Goal: Navigation & Orientation: Find specific page/section

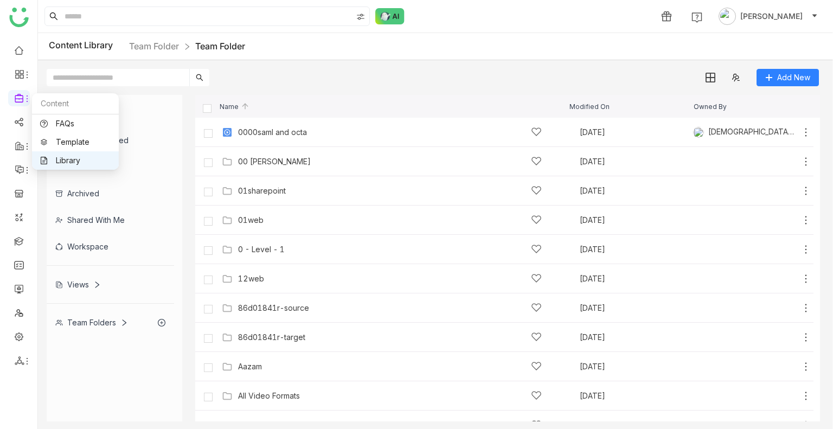
click at [53, 163] on link "Library" at bounding box center [75, 161] width 70 height 8
click at [72, 157] on link "Library" at bounding box center [75, 161] width 70 height 8
click at [93, 318] on div "Team Folders" at bounding box center [91, 322] width 73 height 9
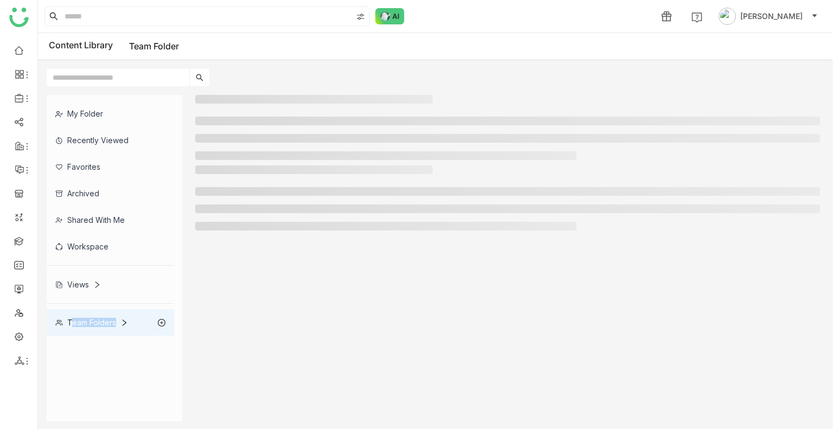
click at [93, 318] on div "Team Folders" at bounding box center [91, 322] width 73 height 9
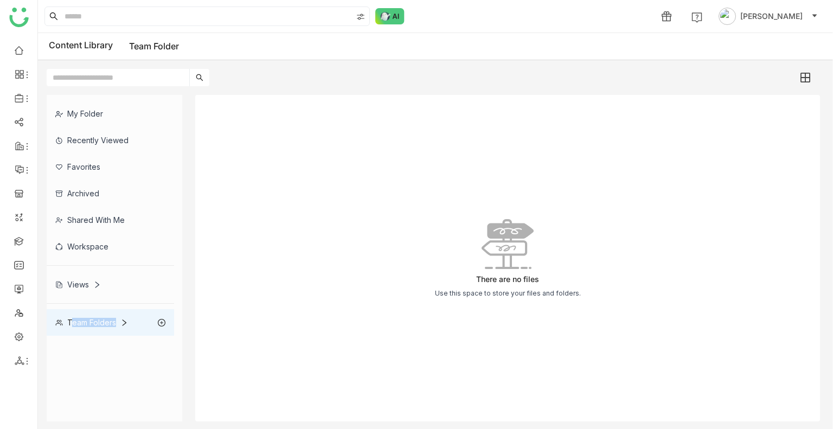
click at [121, 316] on div "Team Folders" at bounding box center [110, 322] width 127 height 27
click at [120, 312] on div "Team Folders" at bounding box center [110, 322] width 127 height 27
click at [119, 312] on div "Team Folders" at bounding box center [110, 322] width 127 height 27
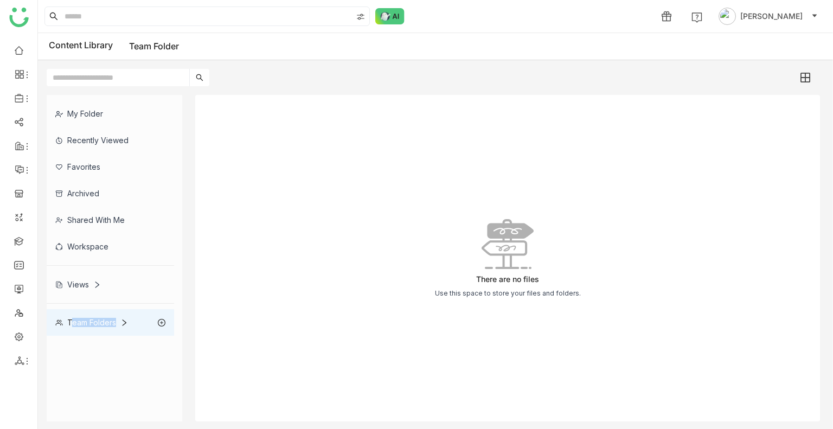
click at [119, 312] on div "Team Folders" at bounding box center [110, 322] width 127 height 27
click at [130, 323] on div "Team Folders" at bounding box center [110, 322] width 127 height 27
click at [124, 321] on icon at bounding box center [125, 322] width 4 height 7
click at [110, 337] on div "Team Folder" at bounding box center [110, 349] width 127 height 27
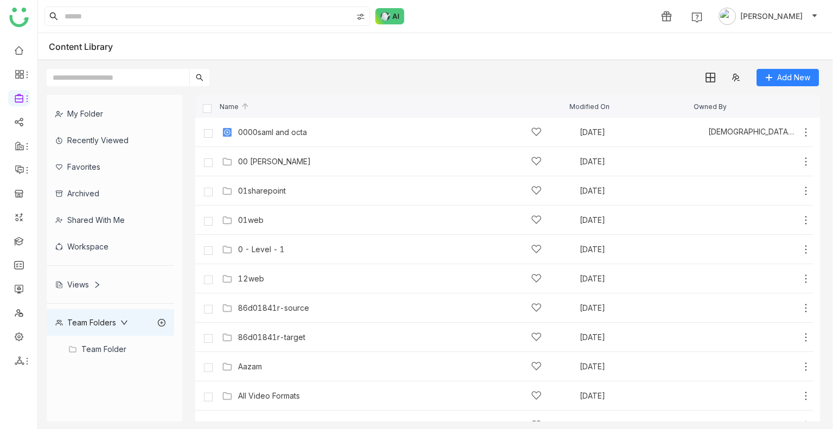
click at [108, 346] on div "Team Folder" at bounding box center [110, 349] width 127 height 27
click at [98, 321] on div "Team Folders" at bounding box center [91, 322] width 73 height 9
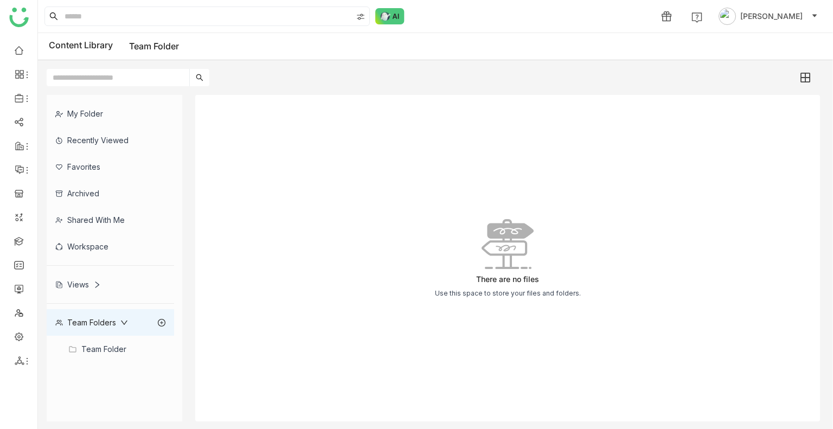
click at [97, 316] on div "Team Folders" at bounding box center [110, 322] width 127 height 27
click at [102, 348] on div "Team Folder" at bounding box center [110, 349] width 127 height 27
